Goal: Task Accomplishment & Management: Use online tool/utility

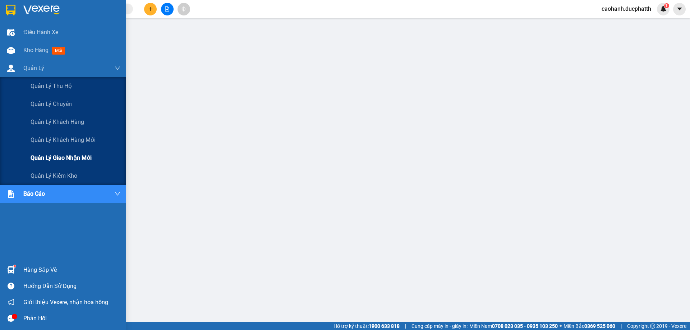
click at [60, 160] on span "Quản lý giao nhận mới" at bounding box center [61, 157] width 61 height 9
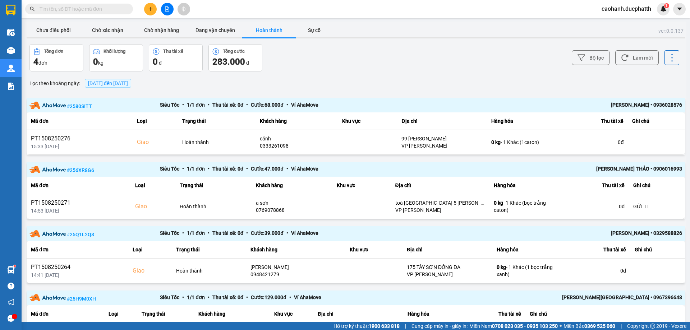
click at [125, 83] on span "[DATE] đến [DATE]" at bounding box center [108, 83] width 40 height 6
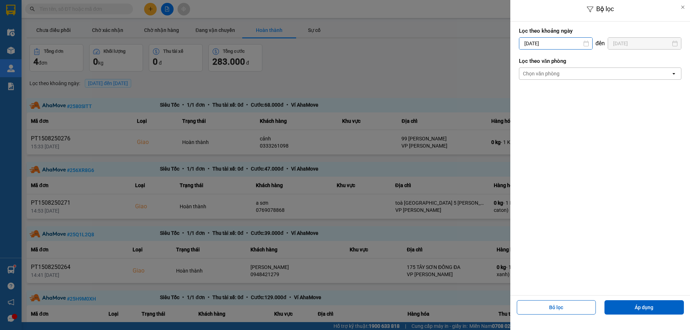
click at [551, 45] on input "[DATE]" at bounding box center [555, 43] width 73 height 11
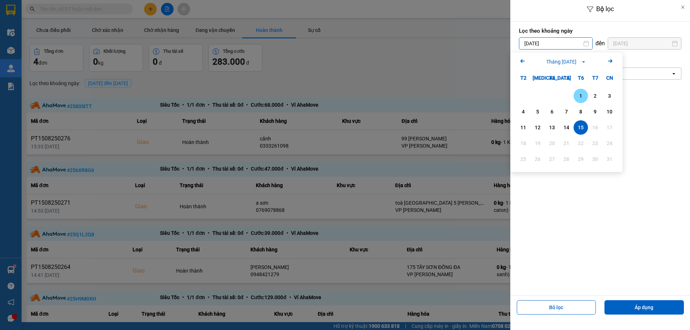
click at [580, 95] on div "1" at bounding box center [581, 96] width 10 height 9
type input "[DATE]"
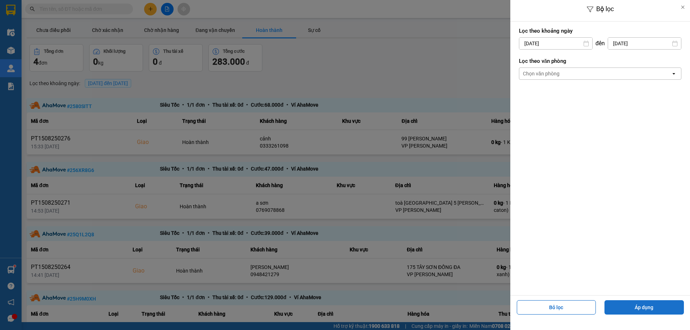
click at [632, 307] on button "Áp dụng" at bounding box center [643, 307] width 79 height 14
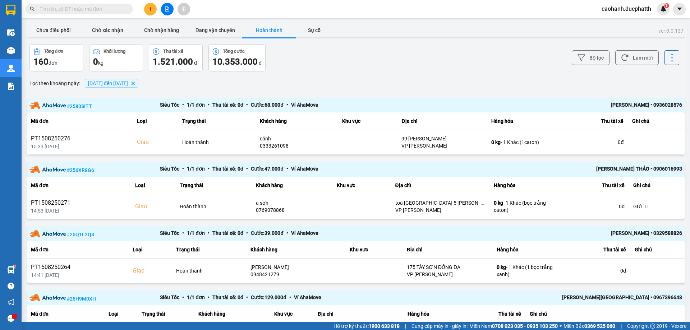
click at [128, 84] on span "[DATE] đến [DATE]" at bounding box center [108, 83] width 40 height 6
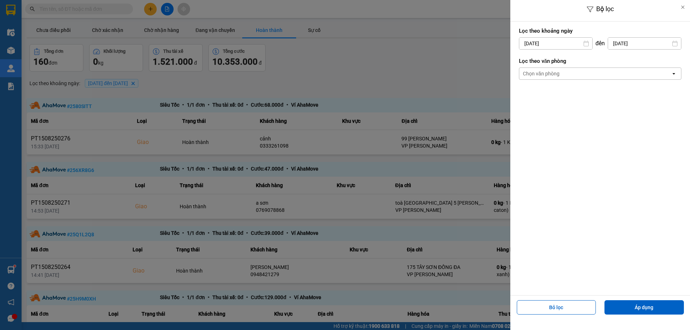
click at [627, 44] on input "[DATE]" at bounding box center [644, 43] width 73 height 11
drag, startPoint x: 632, startPoint y: 127, endPoint x: 662, endPoint y: 231, distance: 108.4
click at [633, 127] on div "14" at bounding box center [634, 127] width 10 height 9
type input "[DATE]"
click at [642, 306] on button "Áp dụng" at bounding box center [643, 307] width 79 height 14
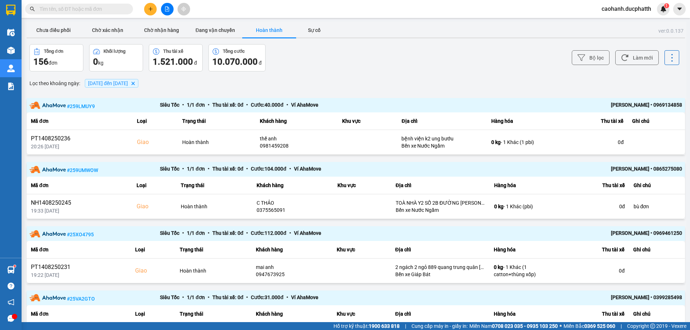
click at [208, 78] on div "Lọc theo khoảng ngày : [DATE] đến [DATE] [GEOGRAPHIC_DATA]" at bounding box center [356, 83] width 658 height 12
click at [128, 82] on span "[DATE] đến [DATE]" at bounding box center [108, 83] width 40 height 6
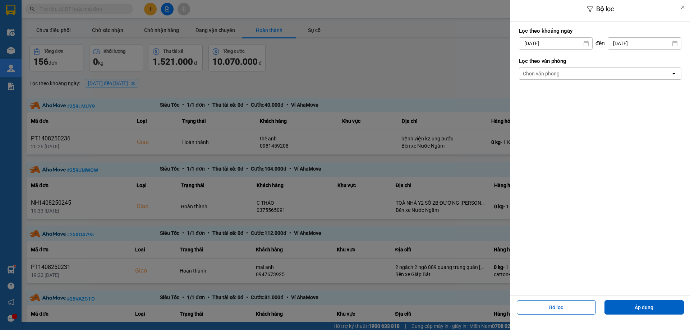
click at [537, 46] on input "[DATE]" at bounding box center [555, 43] width 73 height 11
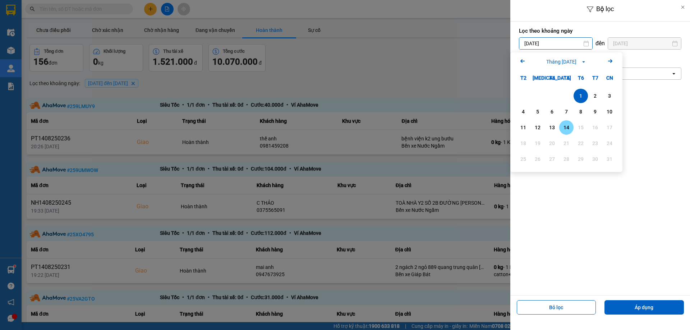
click at [563, 126] on div "14" at bounding box center [566, 127] width 10 height 9
type input "[DATE]"
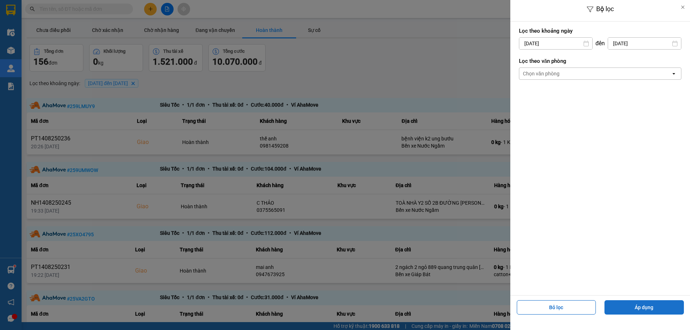
click at [637, 306] on button "Áp dụng" at bounding box center [643, 307] width 79 height 14
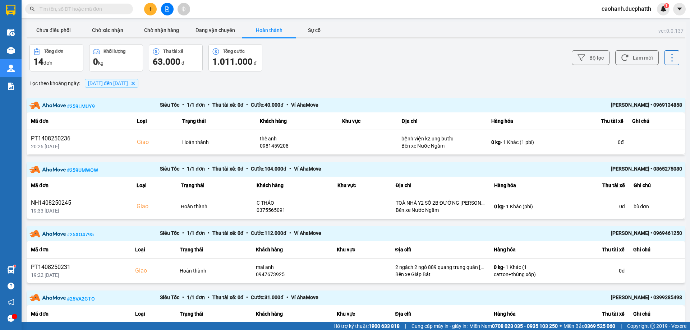
click at [127, 82] on span "[DATE] đến [DATE]" at bounding box center [108, 83] width 40 height 6
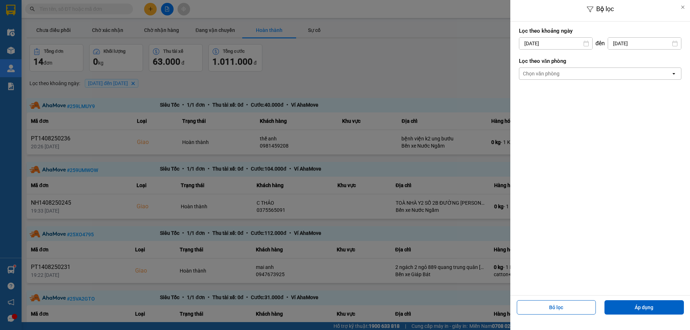
click at [546, 44] on input "[DATE]" at bounding box center [555, 43] width 73 height 11
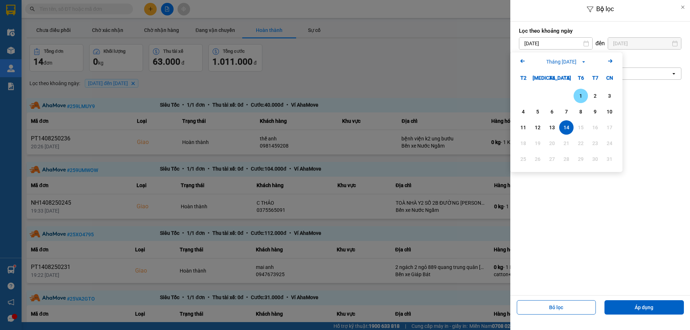
click at [584, 94] on div "1" at bounding box center [581, 96] width 10 height 9
type input "[DATE]"
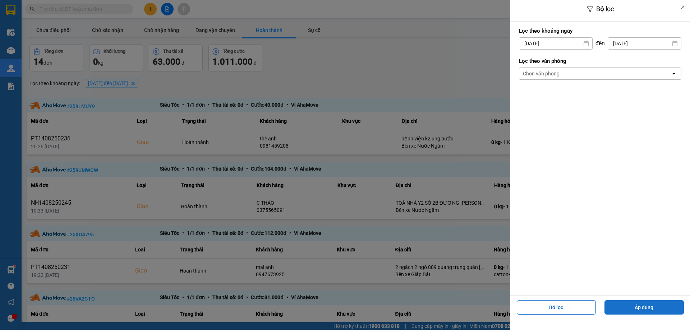
click at [628, 307] on button "Áp dụng" at bounding box center [643, 307] width 79 height 14
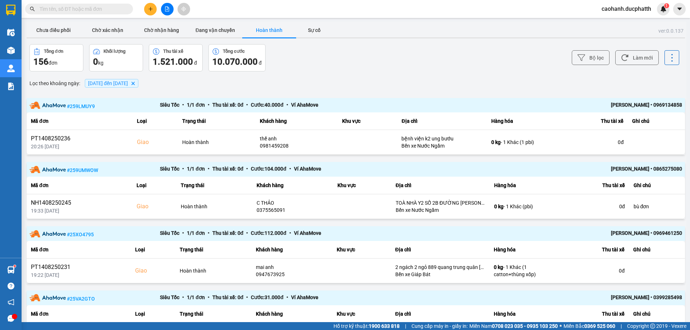
click at [128, 86] on span "[DATE] đến [DATE]" at bounding box center [108, 83] width 40 height 6
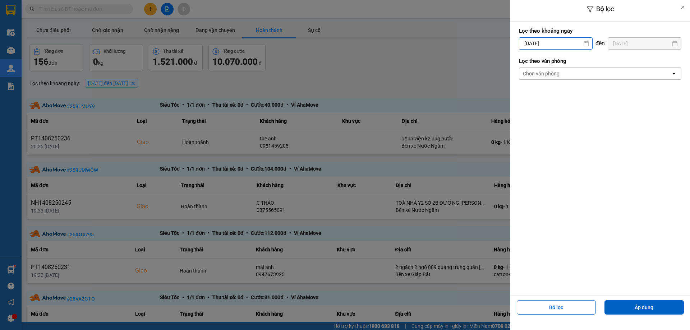
click at [545, 43] on input "[DATE]" at bounding box center [555, 43] width 73 height 11
click at [581, 95] on div "1" at bounding box center [581, 96] width 10 height 9
click at [627, 42] on input "[DATE]" at bounding box center [644, 43] width 73 height 11
click at [589, 130] on div "11" at bounding box center [591, 127] width 10 height 9
type input "[DATE]"
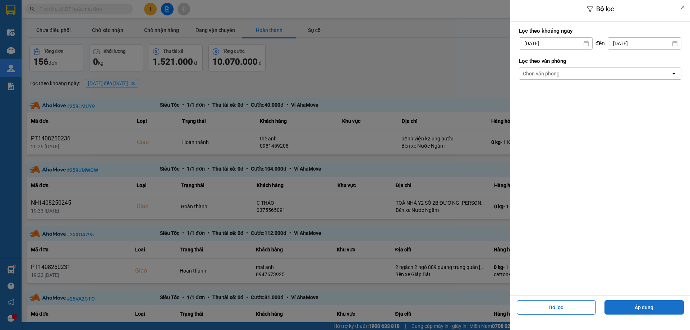
click at [626, 309] on button "Áp dụng" at bounding box center [643, 307] width 79 height 14
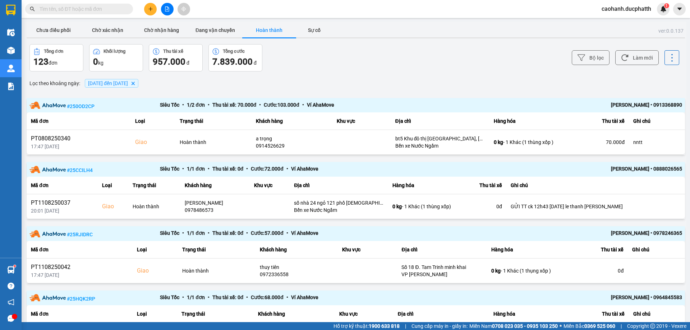
click at [124, 86] on span "[DATE] đến [DATE]" at bounding box center [108, 83] width 40 height 6
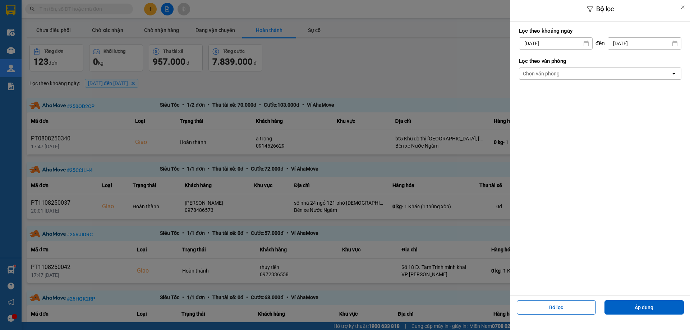
click at [630, 46] on input "[DATE]" at bounding box center [644, 43] width 73 height 11
click at [607, 127] on div "12" at bounding box center [605, 127] width 10 height 9
type input "[DATE]"
click at [629, 304] on button "Áp dụng" at bounding box center [643, 307] width 79 height 14
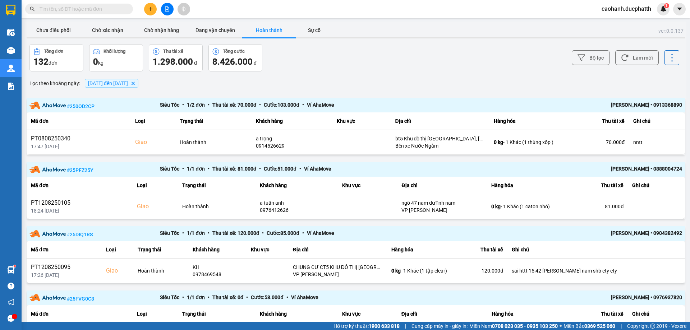
click at [128, 84] on span "[DATE] đến [DATE]" at bounding box center [108, 83] width 40 height 6
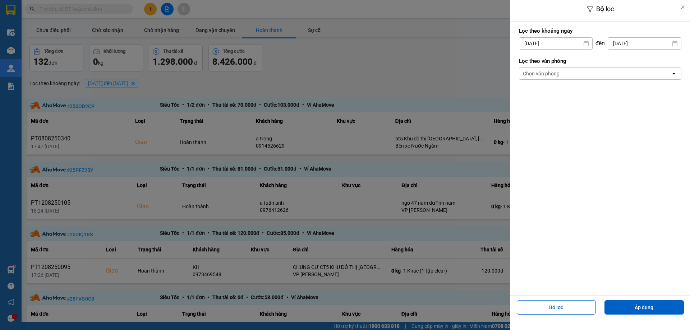
click at [625, 43] on input "[DATE]" at bounding box center [644, 43] width 73 height 11
click at [624, 126] on div "13" at bounding box center [619, 127] width 14 height 14
type input "[DATE]"
click at [641, 309] on button "Áp dụng" at bounding box center [643, 307] width 79 height 14
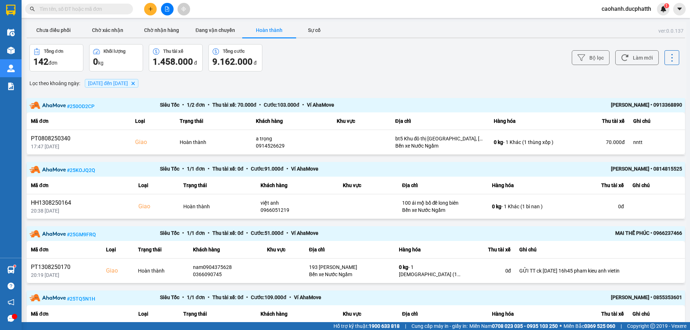
click at [128, 82] on span "[DATE] đến [DATE]" at bounding box center [108, 83] width 40 height 6
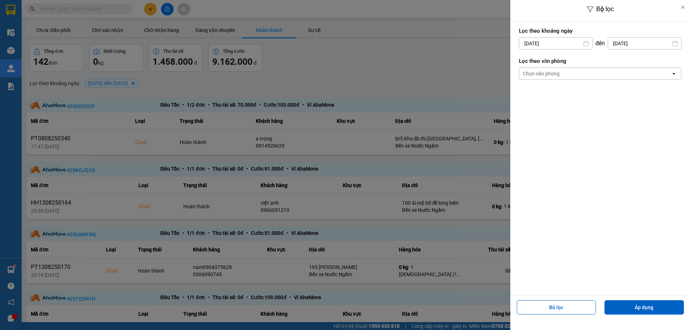
click at [623, 46] on input "[DATE]" at bounding box center [644, 43] width 73 height 11
click at [634, 124] on div "14" at bounding box center [634, 127] width 10 height 9
type input "[DATE]"
click at [639, 305] on button "Áp dụng" at bounding box center [643, 307] width 79 height 14
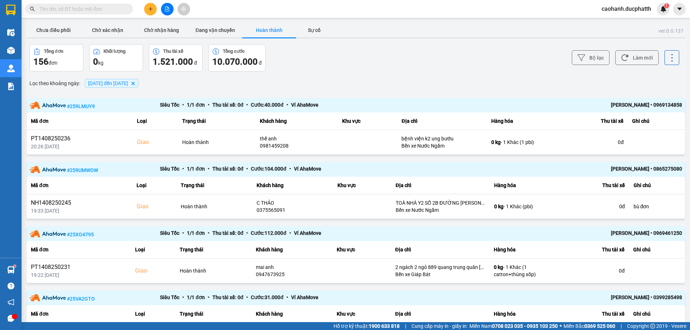
click at [196, 84] on div "Lọc theo khoảng ngày : [DATE] đến [DATE] [GEOGRAPHIC_DATA]" at bounding box center [356, 83] width 658 height 12
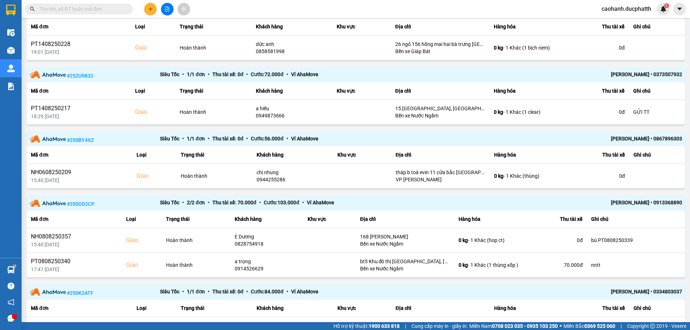
scroll to position [323, 0]
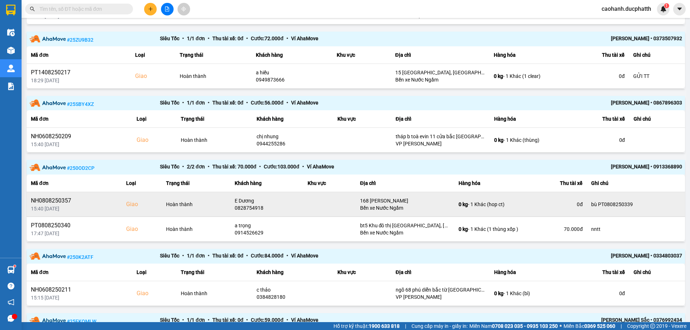
drag, startPoint x: 619, startPoint y: 204, endPoint x: 629, endPoint y: 203, distance: 10.1
click at [629, 203] on div "bù PT0808250339" at bounding box center [635, 204] width 89 height 7
copy div "339"
drag, startPoint x: 594, startPoint y: 204, endPoint x: 628, endPoint y: 203, distance: 33.4
click at [628, 203] on div "bù PT0808250339" at bounding box center [635, 204] width 89 height 7
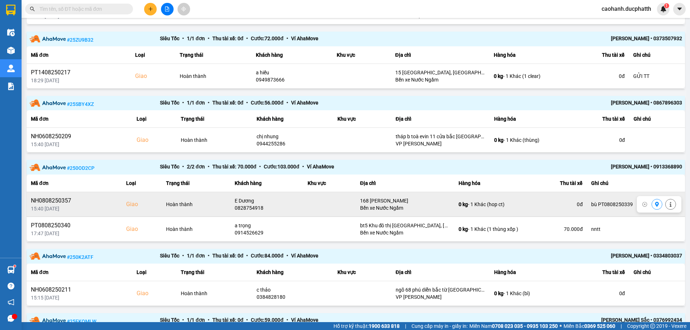
copy div "PT0808250339"
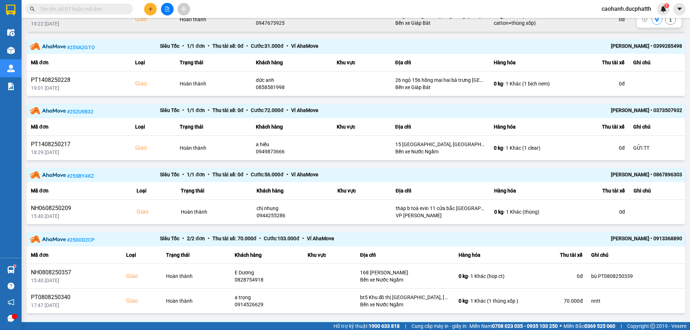
scroll to position [287, 0]
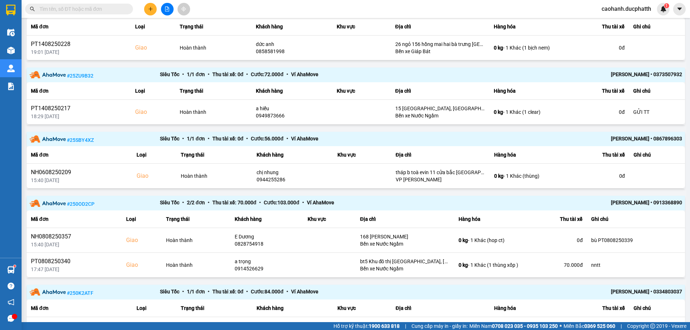
click at [681, 224] on main "ver: 0.0.137 Chưa điều phối Chờ xác nhận Chờ nhận hàng Đang vận chuyển Hoàn thà…" at bounding box center [345, 161] width 690 height 322
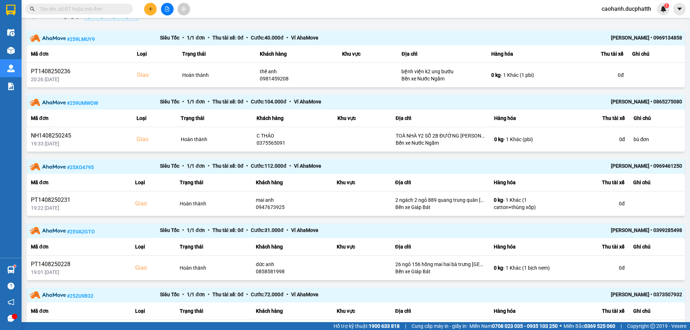
scroll to position [0, 0]
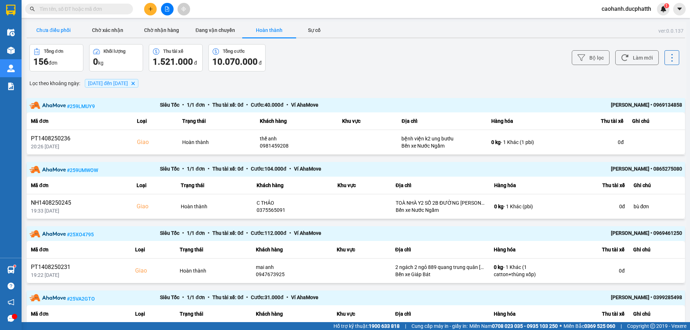
click at [66, 28] on button "Chưa điều phối" at bounding box center [54, 30] width 54 height 14
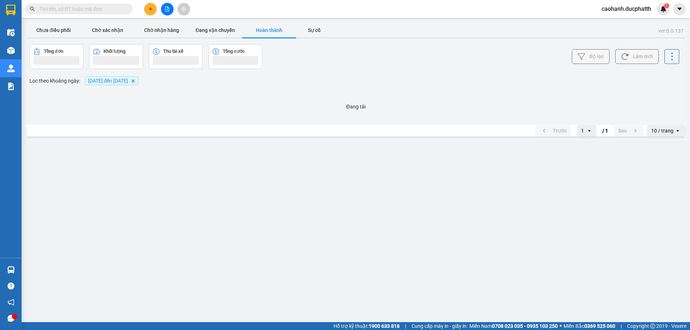
click at [72, 8] on input "text" at bounding box center [82, 9] width 85 height 8
paste input "339"
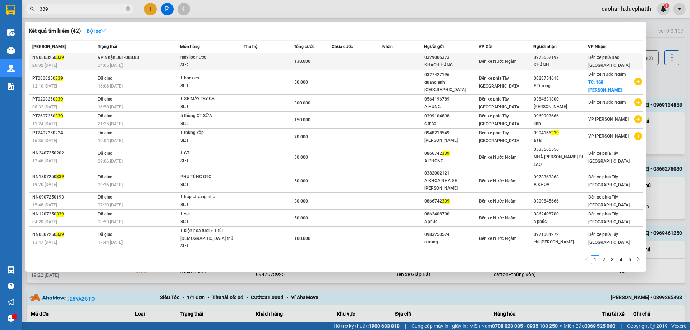
type input "339"
click at [148, 61] on td "VP Nhận 36F-008.80 04:05 - 09/03" at bounding box center [138, 61] width 84 height 17
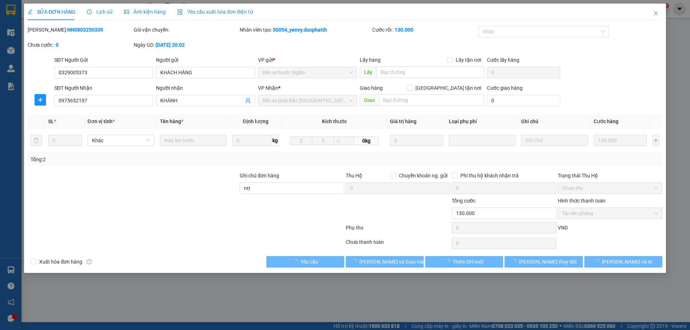
type input "0329005373"
type input "KHÁCH HÀNG"
type input "0975652197"
type input "KHÁNH"
type input "ntt"
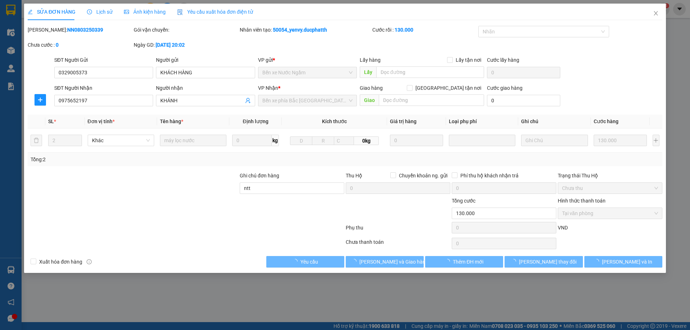
type input "130.000"
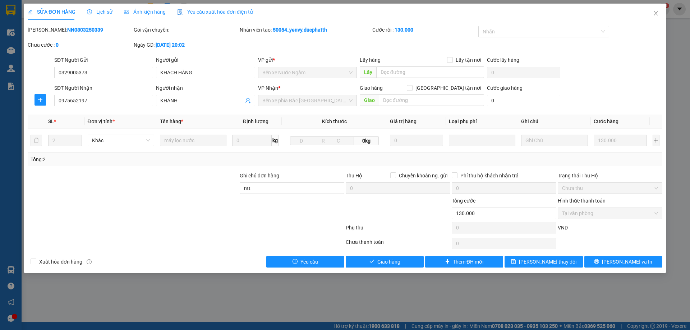
click at [103, 13] on span "Lịch sử" at bounding box center [100, 12] width 26 height 6
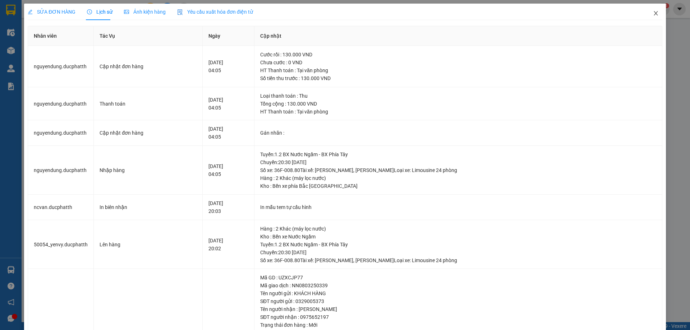
click at [653, 16] on icon "close" at bounding box center [656, 13] width 6 height 6
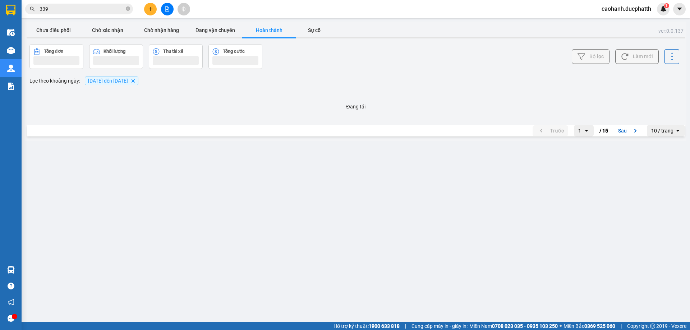
click at [69, 9] on input "339" at bounding box center [82, 9] width 85 height 8
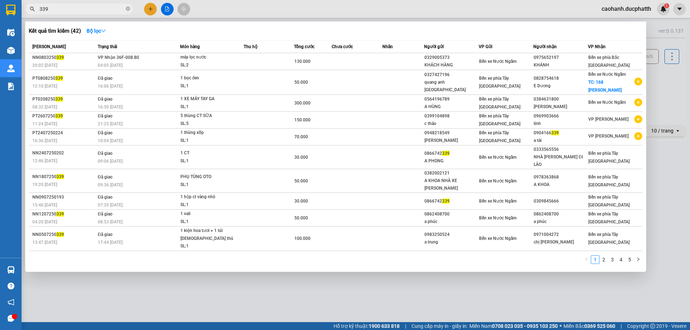
drag, startPoint x: 83, startPoint y: 12, endPoint x: 33, endPoint y: 15, distance: 50.7
click at [33, 15] on div "Kết quả tìm kiếm ( 42 ) Bộ lọc Mã ĐH Trạng thái Món hàng Thu hộ Tổng cước Chưa …" at bounding box center [70, 9] width 140 height 13
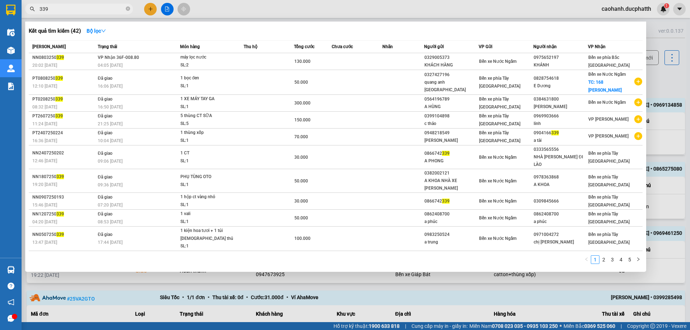
paste input "PT0808250"
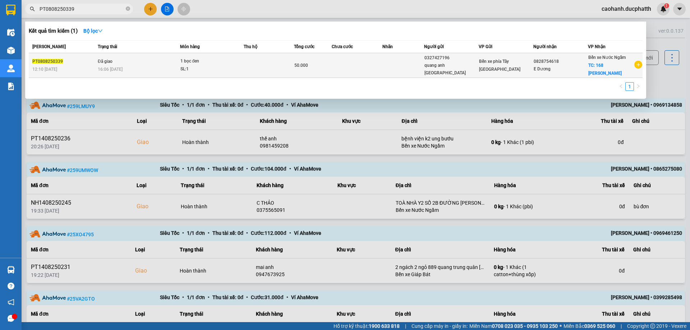
type input "PT0808250339"
click at [150, 60] on td "Đã giao 16:06 - 08/08" at bounding box center [138, 65] width 84 height 25
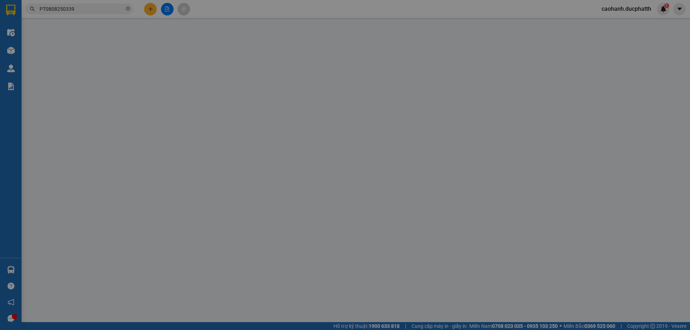
type input "0327427196"
type input "quang anh bến tây"
type input "0828754618"
type input "E Dương"
checkbox input "true"
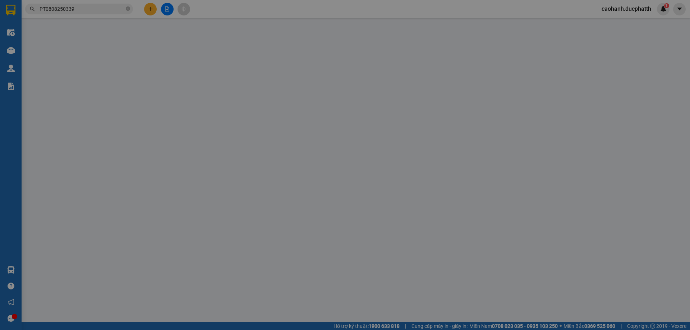
type input "168 [PERSON_NAME]"
type input "50.000"
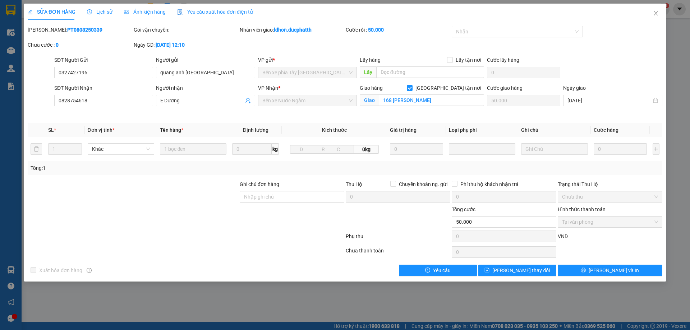
click at [106, 13] on span "Lịch sử" at bounding box center [100, 12] width 26 height 6
